Goal: Information Seeking & Learning: Compare options

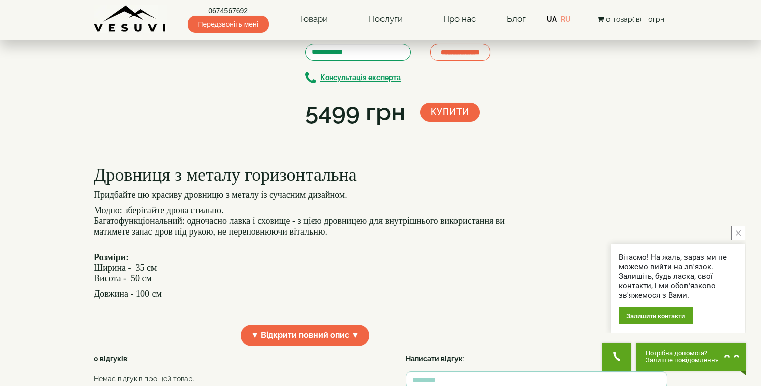
scroll to position [143, 0]
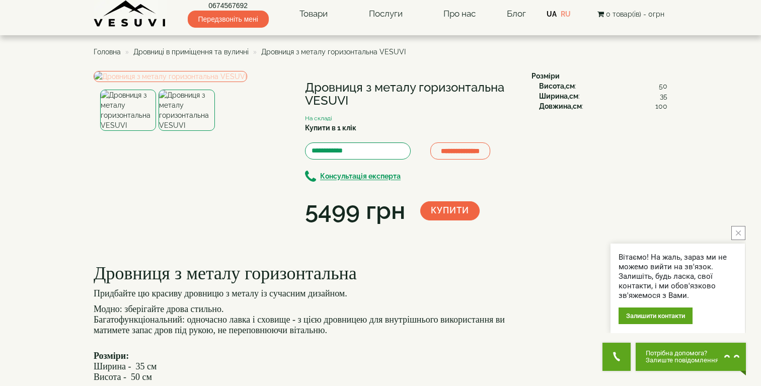
scroll to position [0, 0]
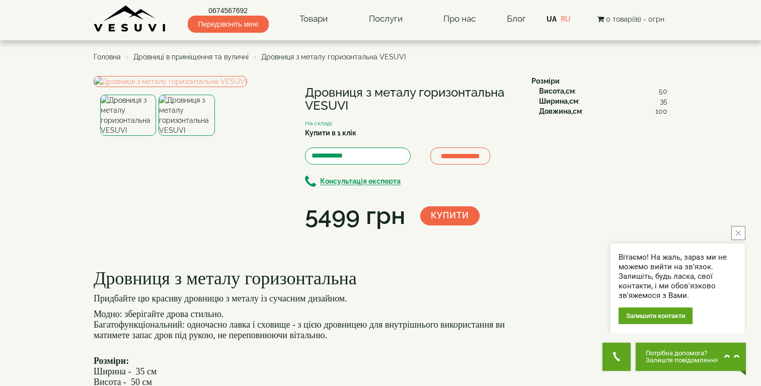
click at [205, 58] on span "Дровниці в приміщення та вуличні" at bounding box center [190, 57] width 115 height 8
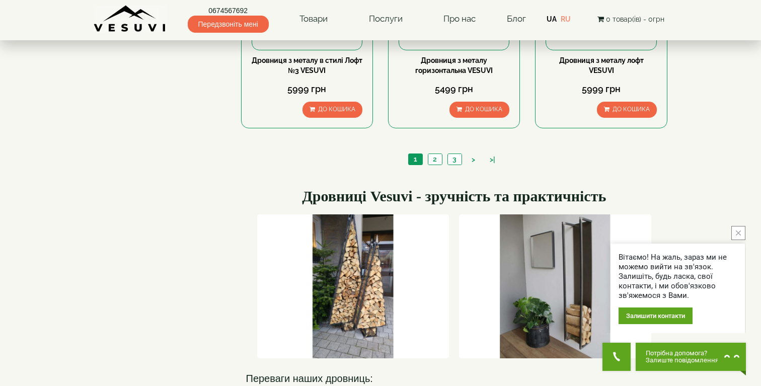
scroll to position [1091, 0]
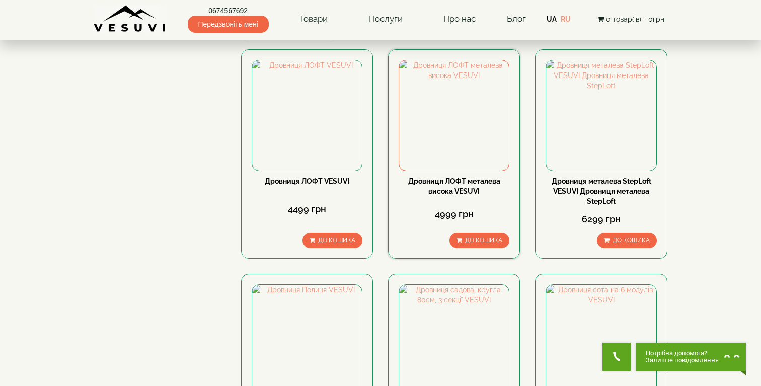
scroll to position [72, 0]
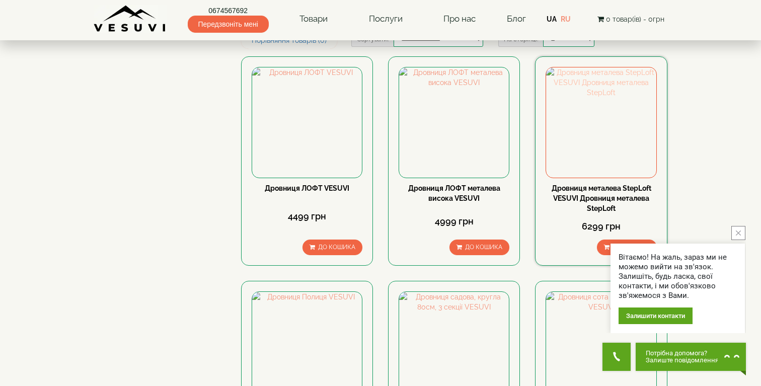
click at [607, 134] on img at bounding box center [601, 122] width 110 height 110
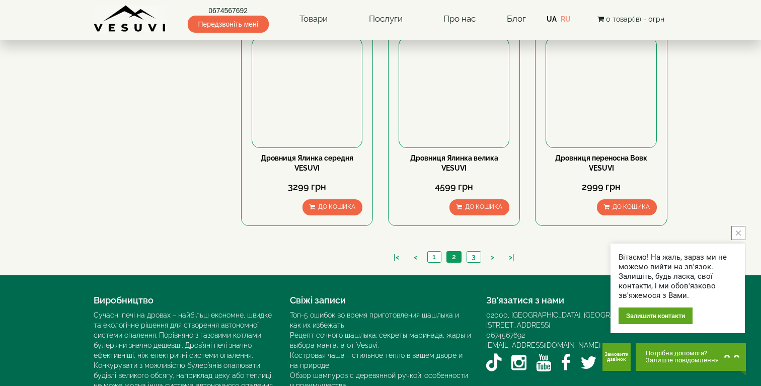
scroll to position [992, 0]
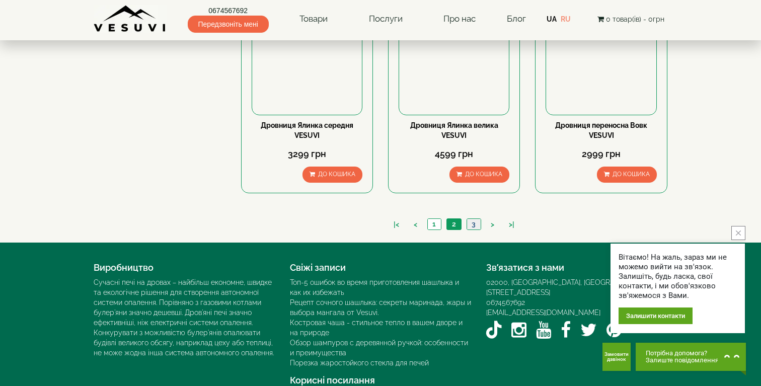
click at [473, 220] on link "3" at bounding box center [474, 224] width 14 height 11
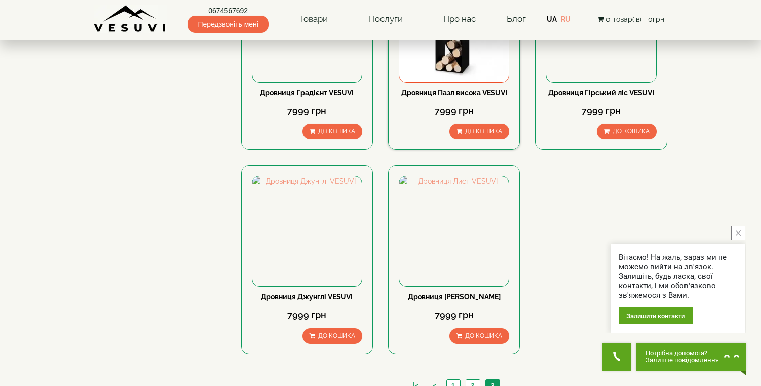
scroll to position [584, 0]
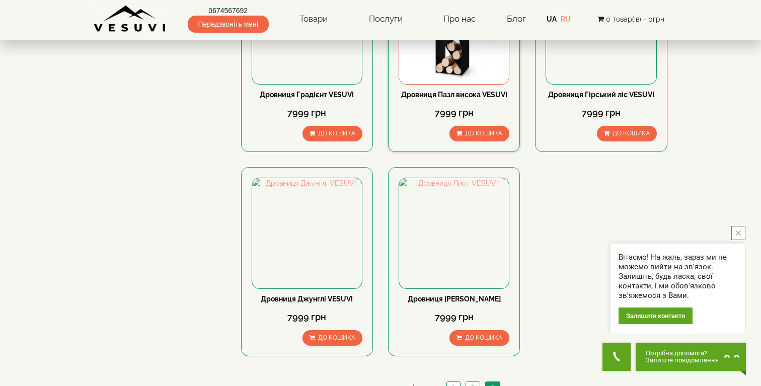
click at [450, 105] on div "7999 грн" at bounding box center [454, 113] width 111 height 26
click at [466, 69] on img at bounding box center [454, 29] width 110 height 110
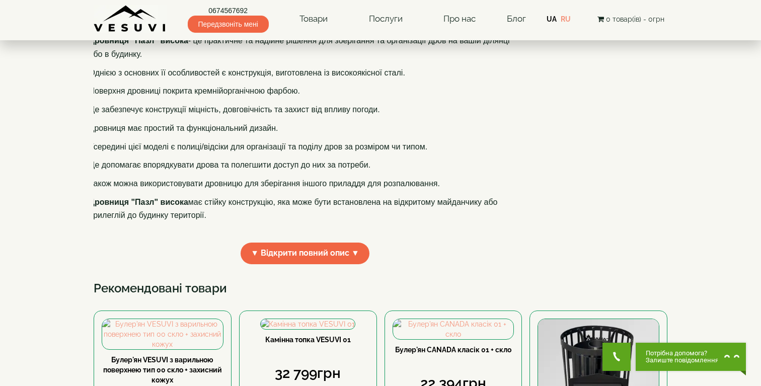
scroll to position [217, 0]
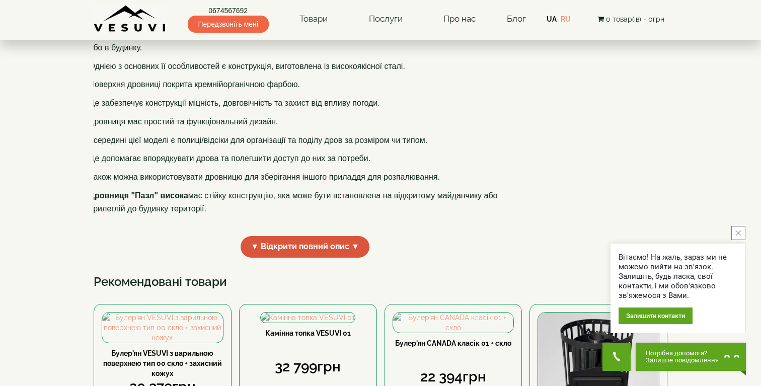
click at [334, 258] on span "▼ Відкрити повний опис ▼" at bounding box center [305, 247] width 129 height 22
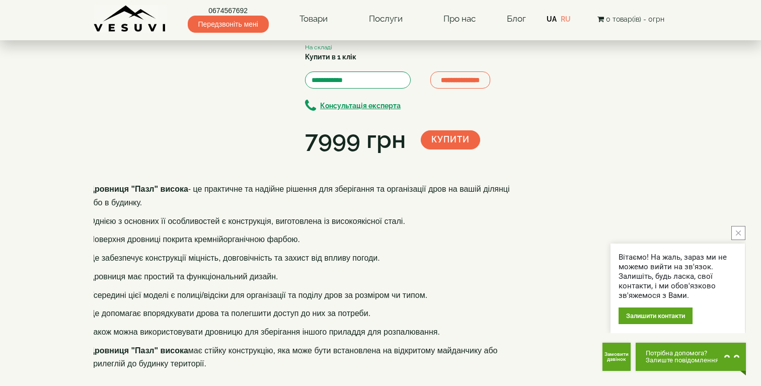
scroll to position [76, 0]
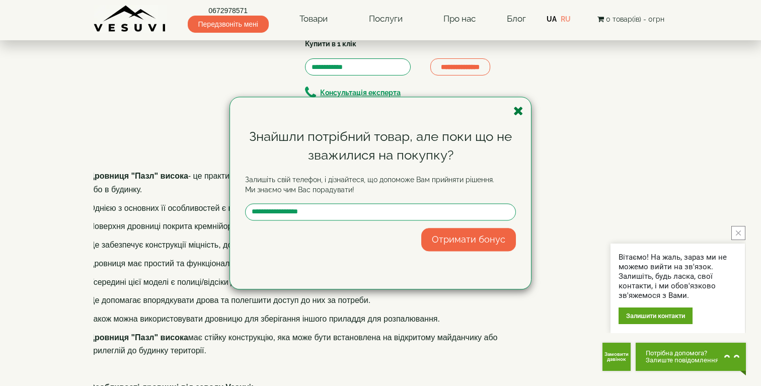
click at [516, 109] on icon "button" at bounding box center [518, 111] width 10 height 13
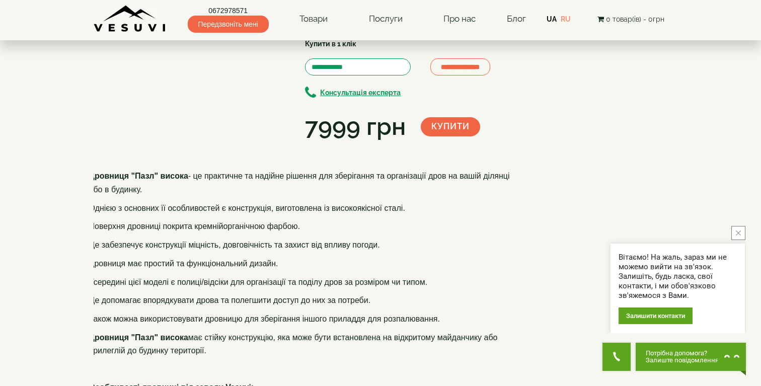
scroll to position [0, 0]
